Goal: Task Accomplishment & Management: Complete application form

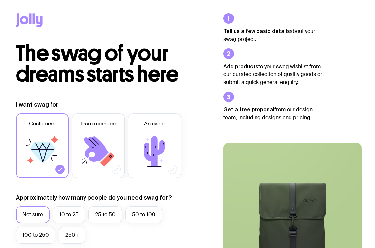
click at [97, 142] on icon at bounding box center [96, 149] width 25 height 25
click at [0, 0] on input "Team members" at bounding box center [0, 0] width 0 height 0
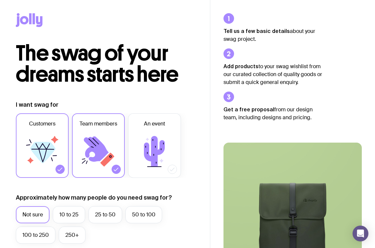
click at [60, 156] on icon at bounding box center [42, 152] width 40 height 40
click at [0, 0] on input "Customers" at bounding box center [0, 0] width 0 height 0
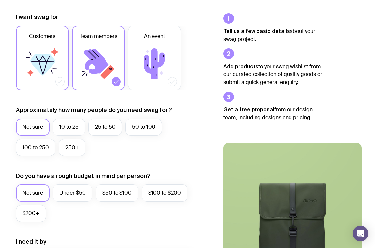
scroll to position [89, 0]
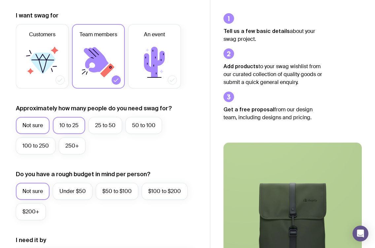
click at [71, 128] on label "10 to 25" at bounding box center [69, 125] width 32 height 17
click at [0, 0] on input "10 to 25" at bounding box center [0, 0] width 0 height 0
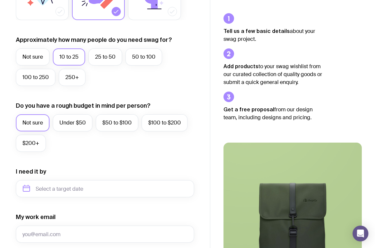
scroll to position [159, 0]
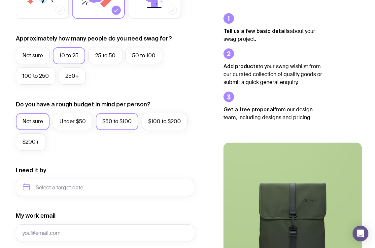
click at [114, 120] on label "$50 to $100" at bounding box center [117, 121] width 43 height 17
click at [0, 0] on input "$50 to $100" at bounding box center [0, 0] width 0 height 0
click at [80, 122] on label "Under $50" at bounding box center [73, 121] width 40 height 17
click at [0, 0] on input "Under $50" at bounding box center [0, 0] width 0 height 0
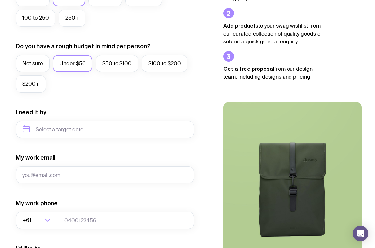
scroll to position [225, 0]
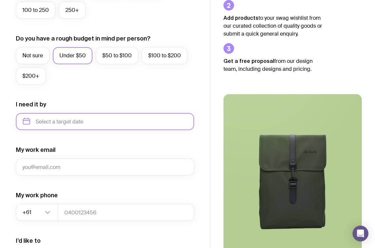
click at [73, 122] on input "text" at bounding box center [105, 121] width 178 height 17
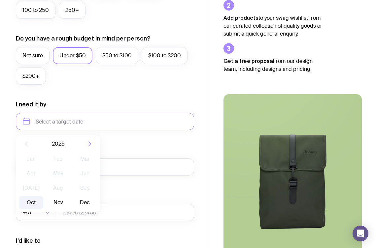
click at [34, 203] on button "Oct" at bounding box center [31, 202] width 24 height 13
type input "[DATE]"
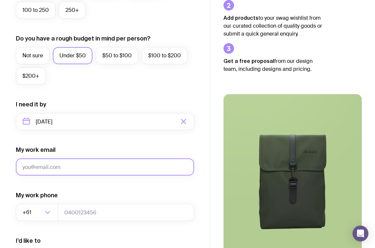
click at [59, 166] on input "My work email" at bounding box center [105, 167] width 178 height 17
type input "[EMAIL_ADDRESS][DOMAIN_NAME]"
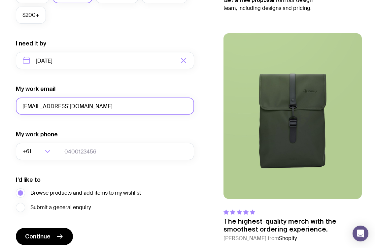
scroll to position [296, 0]
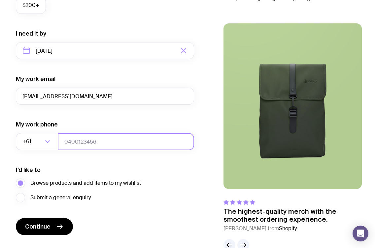
click at [93, 138] on input "tel" at bounding box center [126, 141] width 136 height 17
type input "0405838894"
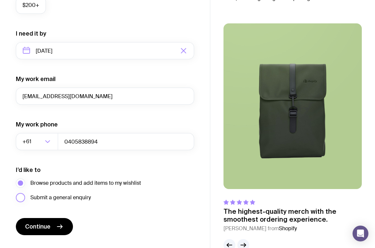
click at [22, 199] on label "Submit a general enquiry" at bounding box center [53, 197] width 75 height 9
click at [0, 0] on input "Submit a general enquiry" at bounding box center [0, 0] width 0 height 0
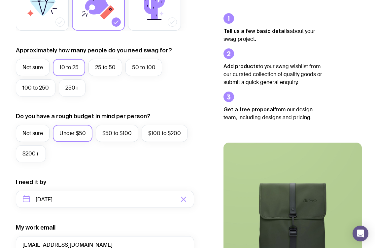
scroll to position [167, 0]
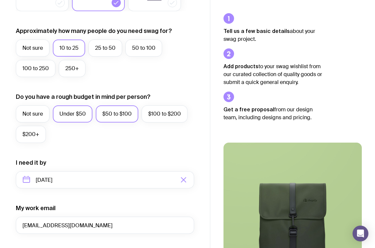
click at [116, 115] on label "$50 to $100" at bounding box center [117, 114] width 43 height 17
click at [0, 0] on input "$50 to $100" at bounding box center [0, 0] width 0 height 0
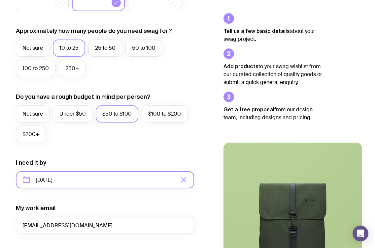
scroll to position [313, 0]
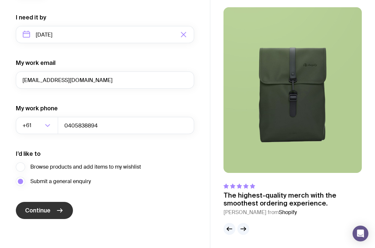
click at [50, 214] on button "Continue" at bounding box center [44, 210] width 57 height 17
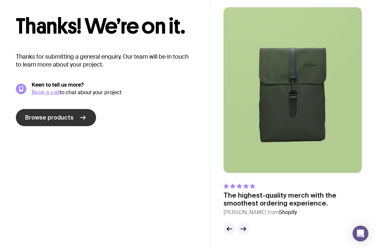
click at [79, 123] on link "Browse products" at bounding box center [56, 117] width 80 height 17
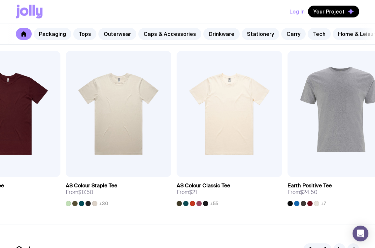
scroll to position [330, 0]
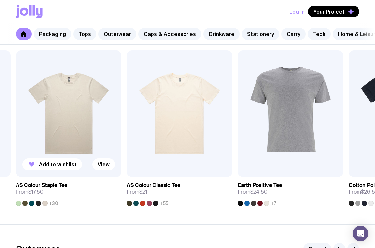
click at [149, 203] on div "Add to wishlist View AS Colour Basic Tee From $14 +24 Add to wishlist View AS C…" at bounding box center [187, 128] width 343 height 156
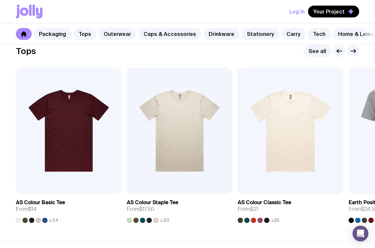
scroll to position [312, 0]
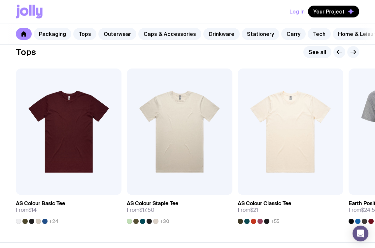
click at [200, 231] on section "Tops See all Add to wishlist View AS Colour Basic Tee From $14 +24 Add to wishl…" at bounding box center [187, 134] width 375 height 215
click at [165, 205] on h3 "AS Colour Staple Tee" at bounding box center [152, 204] width 51 height 7
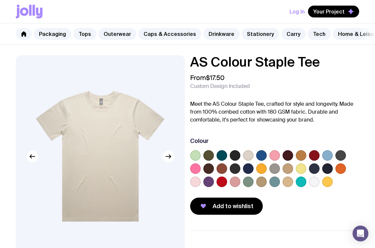
click at [210, 170] on label at bounding box center [208, 169] width 11 height 11
click at [0, 0] on input "radio" at bounding box center [0, 0] width 0 height 0
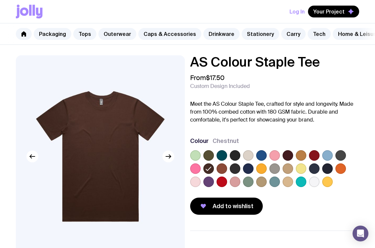
click at [209, 180] on label at bounding box center [208, 182] width 11 height 11
click at [0, 0] on input "radio" at bounding box center [0, 0] width 0 height 0
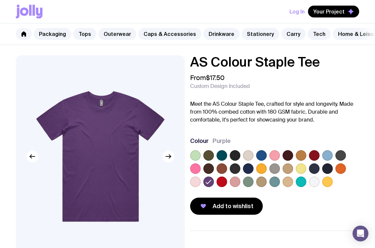
click at [326, 167] on label at bounding box center [327, 169] width 11 height 11
click at [0, 0] on input "radio" at bounding box center [0, 0] width 0 height 0
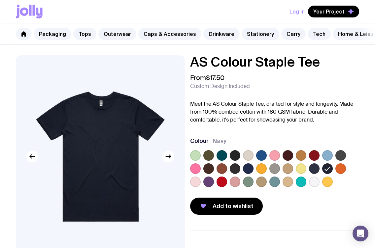
click at [232, 157] on label at bounding box center [235, 155] width 11 height 11
click at [0, 0] on input "radio" at bounding box center [0, 0] width 0 height 0
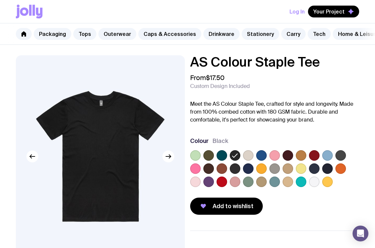
scroll to position [312, 0]
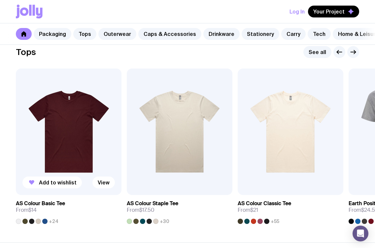
click at [83, 120] on img at bounding box center [69, 132] width 106 height 127
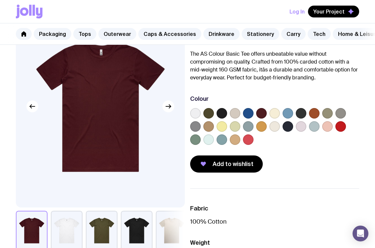
scroll to position [52, 0]
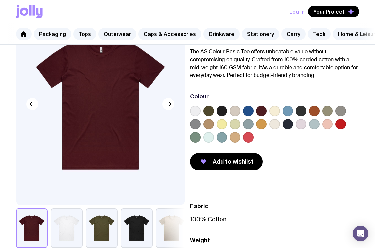
scroll to position [312, 0]
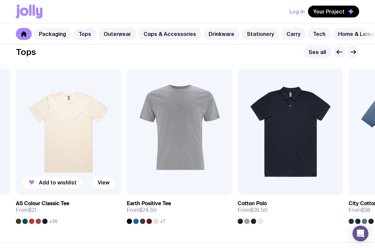
click at [84, 145] on img at bounding box center [69, 132] width 106 height 127
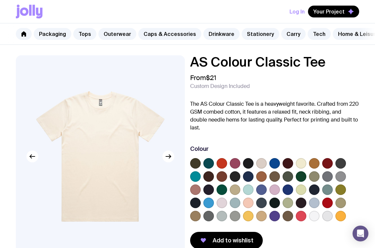
click at [246, 158] on label at bounding box center [248, 163] width 11 height 11
click at [0, 0] on input "radio" at bounding box center [0, 0] width 0 height 0
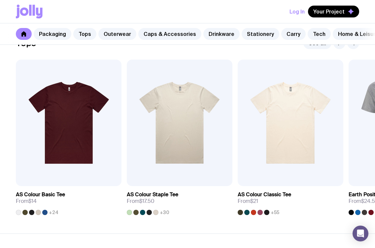
scroll to position [322, 0]
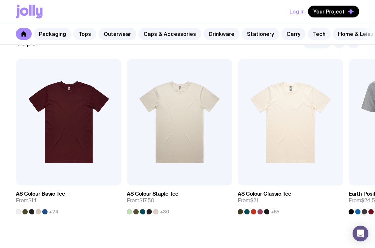
click at [79, 36] on link "Tops" at bounding box center [84, 34] width 23 height 12
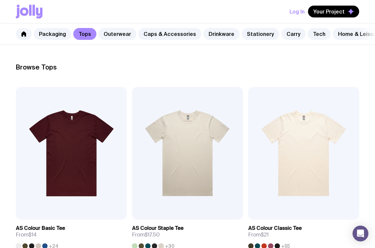
scroll to position [96, 0]
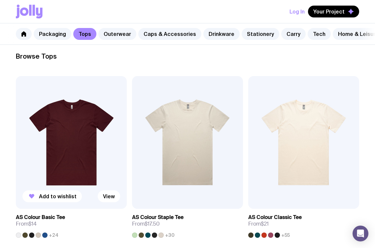
click at [83, 135] on img at bounding box center [71, 142] width 111 height 133
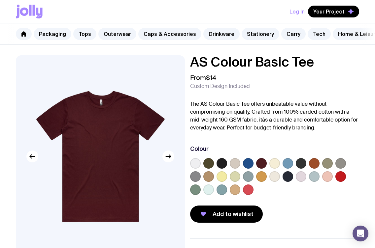
click at [220, 159] on label at bounding box center [221, 163] width 11 height 11
click at [0, 0] on input "radio" at bounding box center [0, 0] width 0 height 0
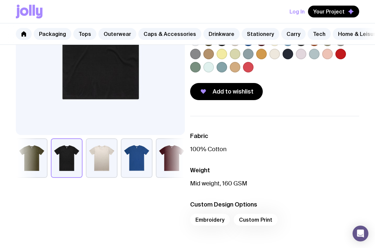
scroll to position [123, 0]
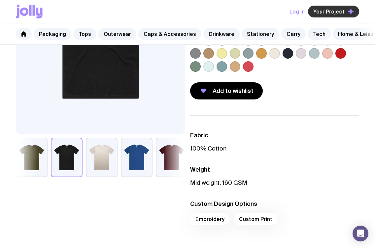
click at [340, 9] on span "Your Project" at bounding box center [328, 11] width 31 height 7
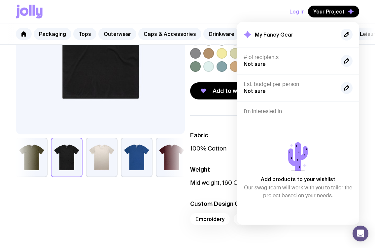
click at [299, 8] on button "Log In" at bounding box center [296, 12] width 15 height 12
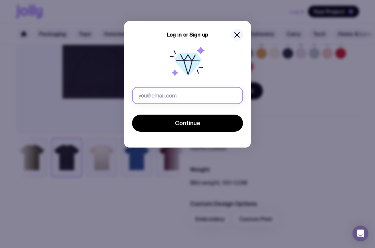
click at [164, 99] on input "text" at bounding box center [187, 95] width 111 height 17
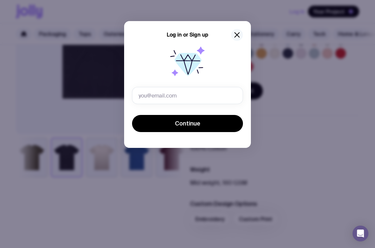
click at [238, 36] on icon "button" at bounding box center [237, 35] width 5 height 5
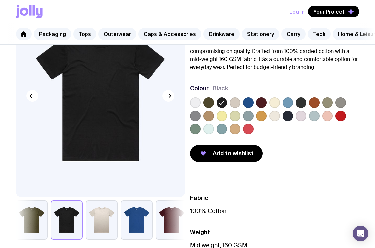
scroll to position [0, 0]
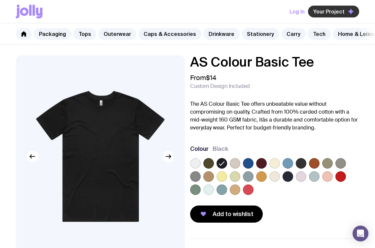
click at [325, 15] on button "Your Project" at bounding box center [333, 12] width 51 height 12
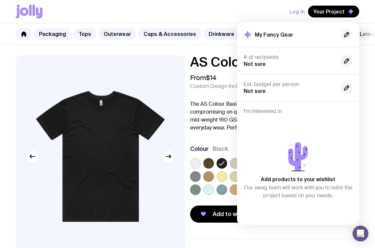
click at [348, 33] on icon "button" at bounding box center [346, 34] width 5 height 5
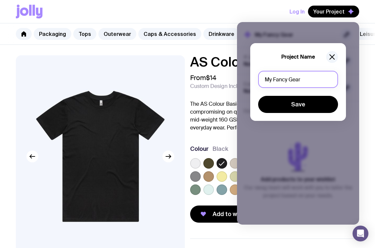
drag, startPoint x: 316, startPoint y: 78, endPoint x: 255, endPoint y: 78, distance: 61.1
click at [255, 78] on div "Project Name My Fancy Gear Save" at bounding box center [298, 82] width 96 height 78
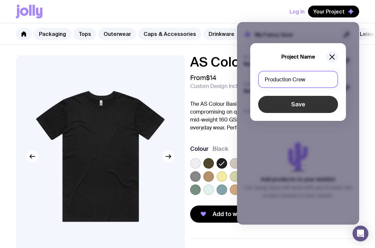
type input "Production Crew"
click at [297, 105] on button "Save" at bounding box center [298, 104] width 80 height 17
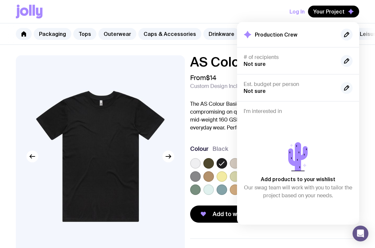
click at [345, 91] on icon "button" at bounding box center [347, 88] width 8 height 8
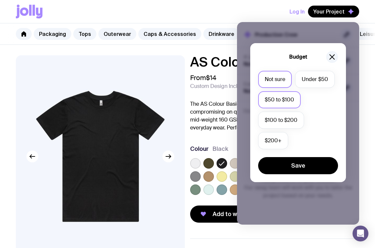
drag, startPoint x: 319, startPoint y: 92, endPoint x: 292, endPoint y: 101, distance: 27.8
click at [292, 101] on div "Budget Not sure Under $50 $50 to $100 $100 to $200 $200+ Save" at bounding box center [298, 112] width 96 height 139
click at [292, 101] on label "$50 to $100" at bounding box center [279, 99] width 43 height 17
click at [0, 0] on input "$50 to $100" at bounding box center [0, 0] width 0 height 0
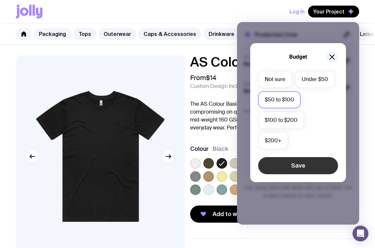
click at [310, 159] on button "Save" at bounding box center [298, 165] width 80 height 17
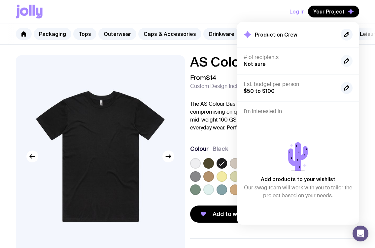
click at [346, 61] on icon "button" at bounding box center [347, 61] width 8 height 8
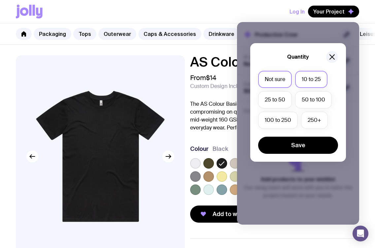
click at [318, 78] on label "10 to 25" at bounding box center [311, 79] width 32 height 17
click at [0, 0] on input "10 to 25" at bounding box center [0, 0] width 0 height 0
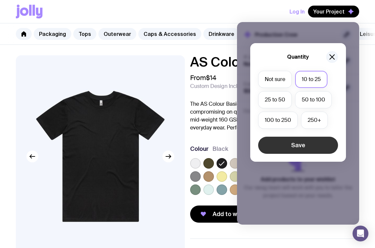
click at [312, 141] on button "Save" at bounding box center [298, 145] width 80 height 17
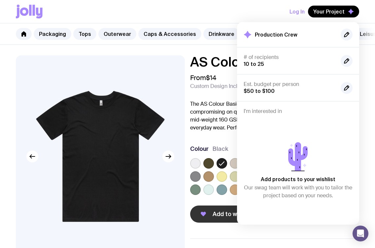
click at [212, 219] on button "Add to wishlist" at bounding box center [226, 214] width 73 height 17
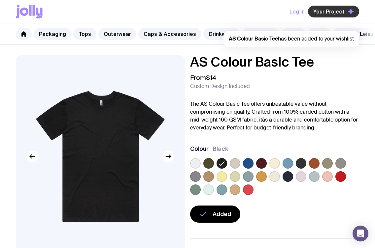
click at [334, 12] on span "Your Project" at bounding box center [328, 11] width 31 height 7
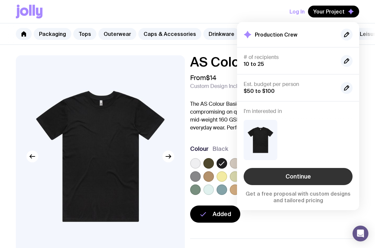
click at [300, 177] on link "Continue" at bounding box center [298, 176] width 109 height 17
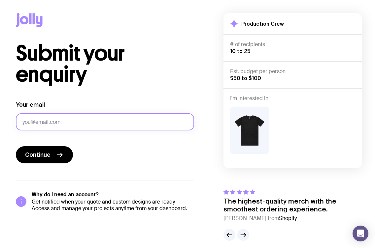
click at [122, 124] on input "Your email" at bounding box center [105, 122] width 178 height 17
type input "[EMAIL_ADDRESS][DOMAIN_NAME]"
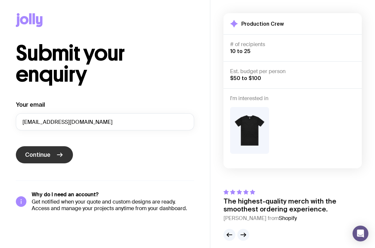
click at [65, 154] on button "Continue" at bounding box center [44, 155] width 57 height 17
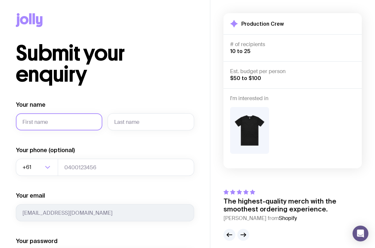
click at [50, 122] on input "Your name" at bounding box center [59, 122] width 86 height 17
type input "Savanna"
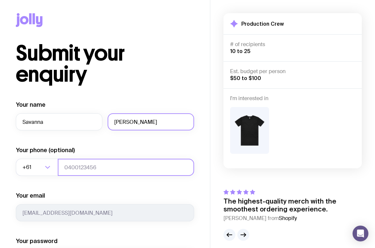
type input "[PERSON_NAME]"
click at [83, 174] on input "tel" at bounding box center [126, 167] width 136 height 17
type input "0405838894"
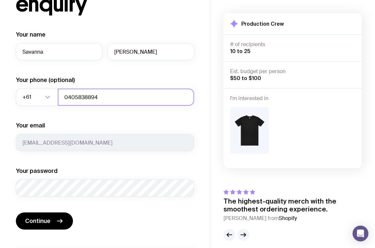
scroll to position [72, 0]
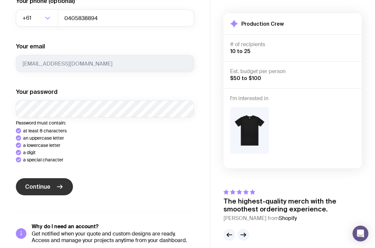
click at [51, 187] on div "Continue" at bounding box center [105, 188] width 178 height 18
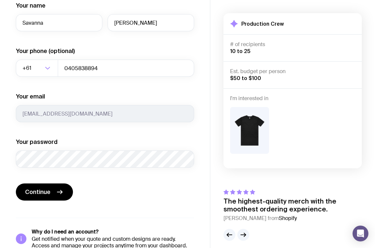
scroll to position [114, 0]
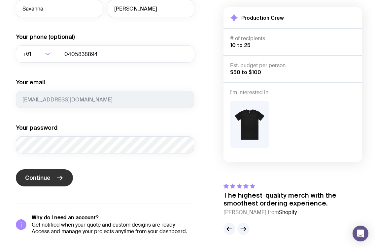
click at [57, 180] on icon "submit" at bounding box center [60, 178] width 8 height 8
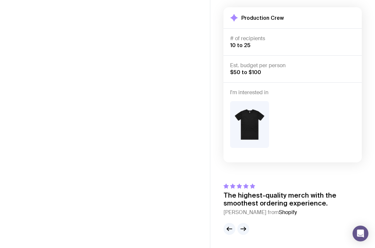
scroll to position [6, 0]
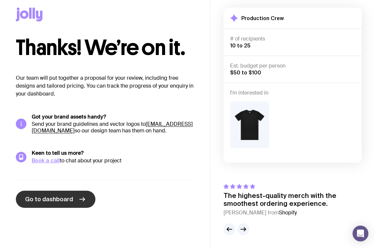
click at [67, 193] on link "Go to dashboard" at bounding box center [56, 199] width 80 height 17
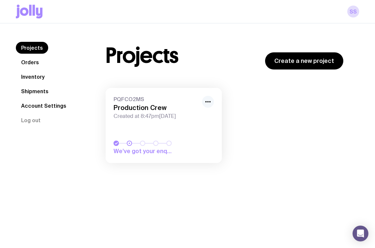
click at [207, 104] on icon "button" at bounding box center [208, 102] width 8 height 8
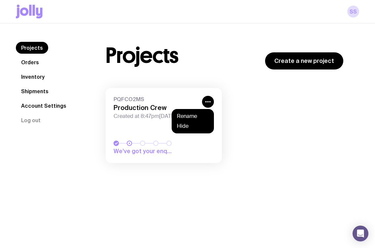
click at [169, 132] on link "PQFCO2MS Production Crew Created at 8:47pm[DATE] We’ve got your enquiry" at bounding box center [164, 125] width 116 height 75
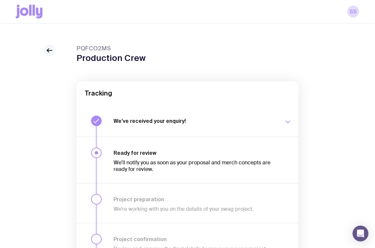
click at [48, 50] on icon at bounding box center [48, 51] width 2 height 4
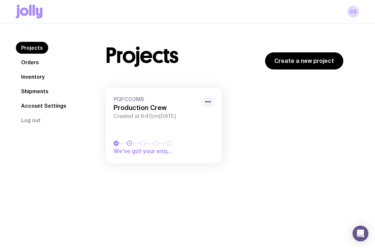
click at [28, 65] on link "Orders" at bounding box center [30, 62] width 28 height 12
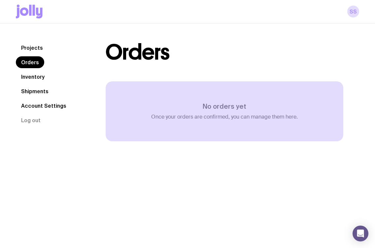
click at [31, 78] on link "Inventory" at bounding box center [33, 77] width 34 height 12
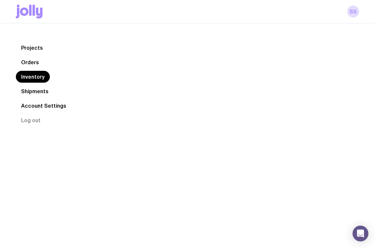
click at [34, 90] on link "Shipments" at bounding box center [35, 91] width 38 height 12
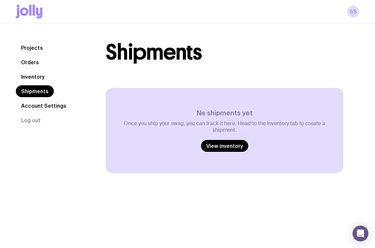
click at [35, 104] on link "Account Settings" at bounding box center [44, 106] width 56 height 12
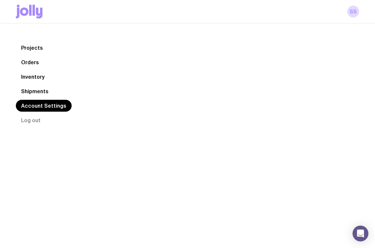
click at [29, 48] on link "Projects" at bounding box center [32, 48] width 32 height 12
